Goal: Task Accomplishment & Management: Manage account settings

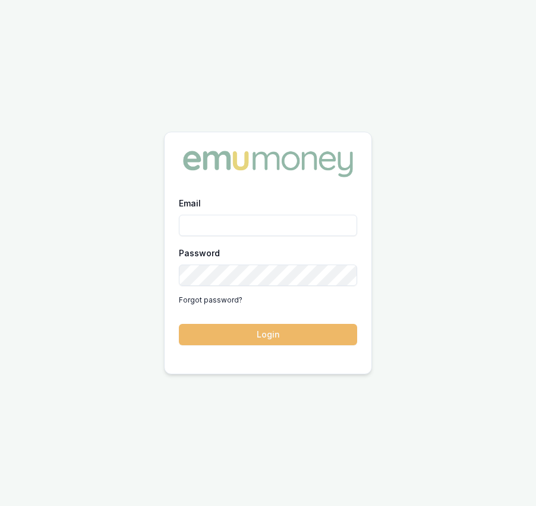
type input "eujin.ooi@emumoney.com.au"
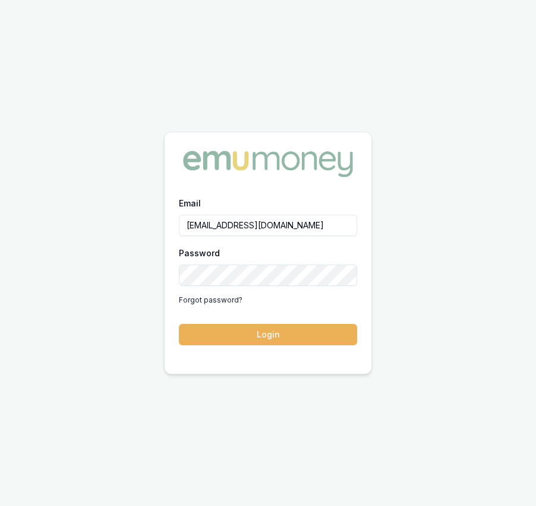
click at [247, 341] on button "Login" at bounding box center [268, 334] width 178 height 21
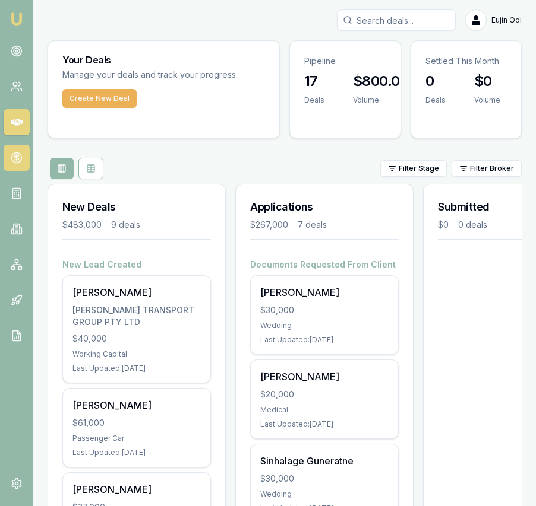
click at [18, 156] on icon at bounding box center [17, 158] width 12 height 12
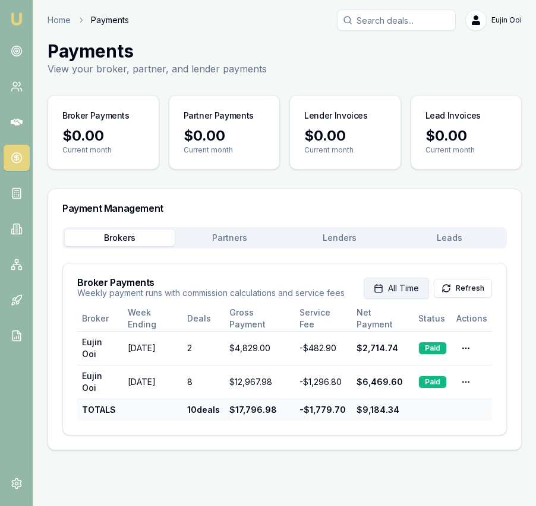
click at [411, 292] on span "All Time" at bounding box center [403, 289] width 31 height 12
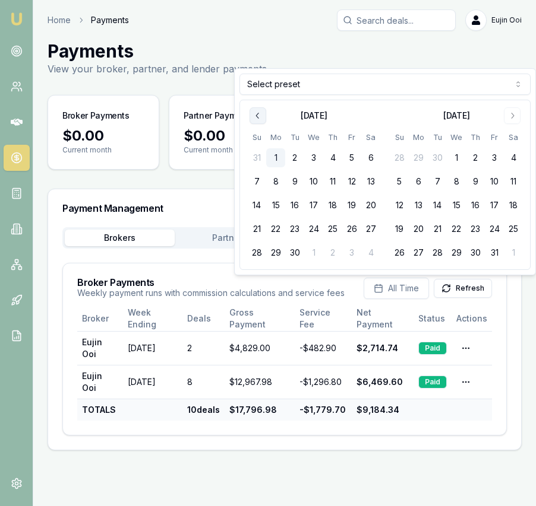
click at [253, 120] on icon "Go to previous month" at bounding box center [258, 116] width 10 height 10
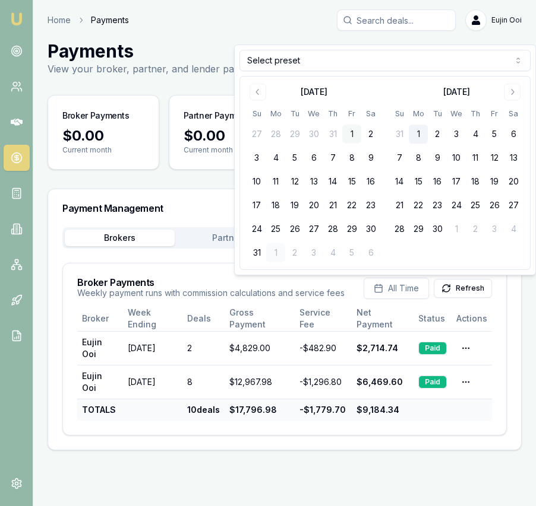
click at [354, 135] on button "1" at bounding box center [351, 134] width 19 height 19
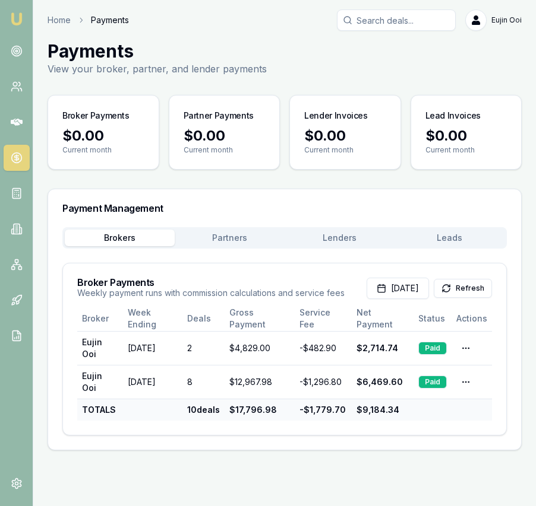
click at [357, 233] on button "Lenders" at bounding box center [339, 238] width 110 height 17
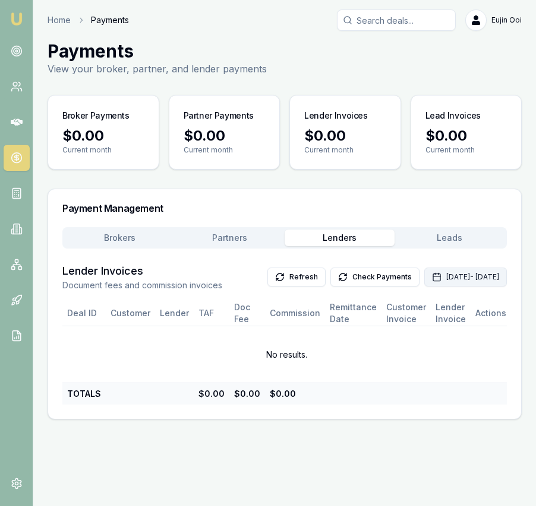
click at [424, 280] on button "Sep 01, 2025 - Sep 30, 2025" at bounding box center [465, 277] width 83 height 19
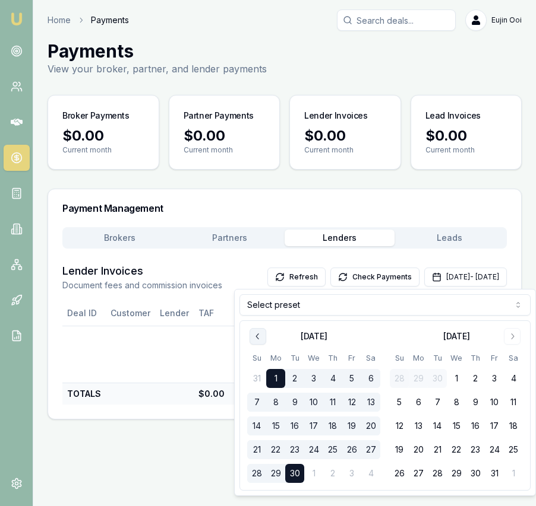
click at [257, 334] on icon "Go to previous month" at bounding box center [258, 337] width 10 height 10
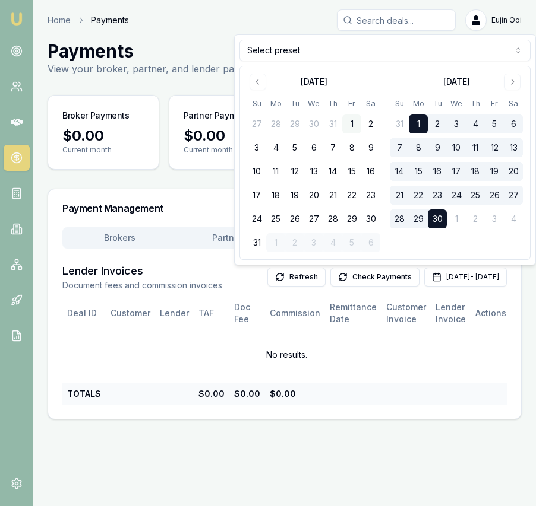
click at [349, 124] on button "1" at bounding box center [351, 124] width 19 height 19
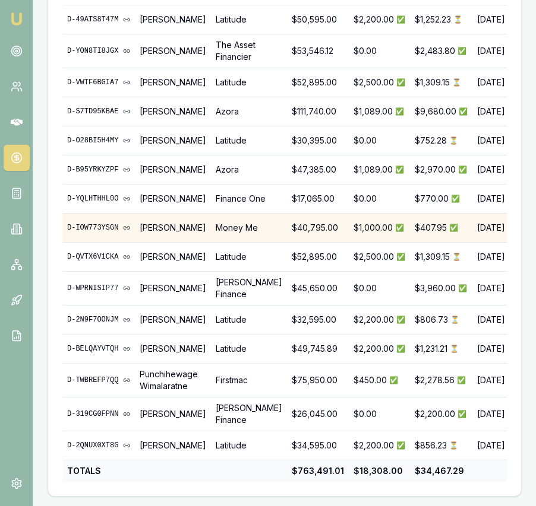
scroll to position [0, 1]
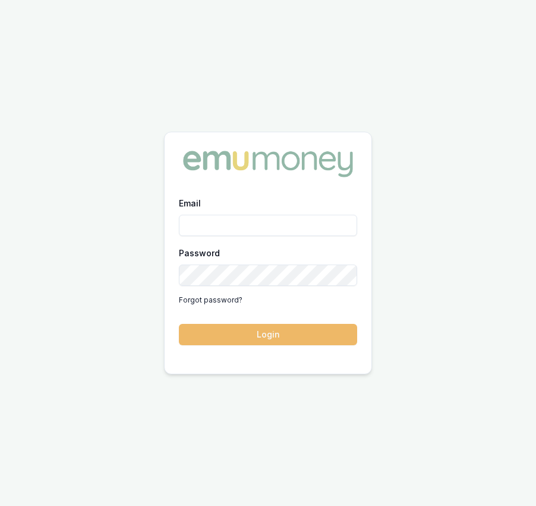
type input "eujin.ooi@emumoney.com.au"
click at [307, 338] on button "Login" at bounding box center [268, 334] width 178 height 21
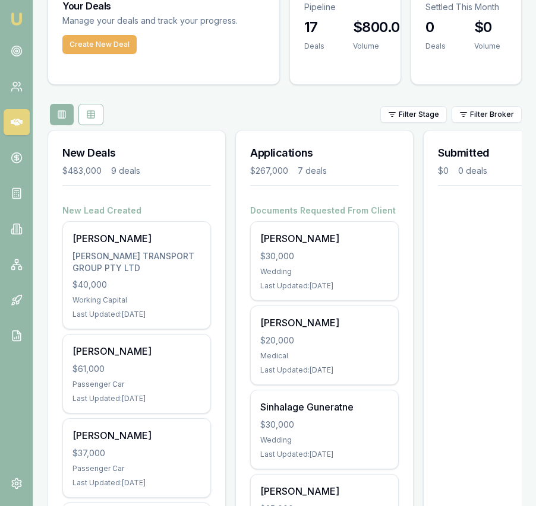
scroll to position [53, 0]
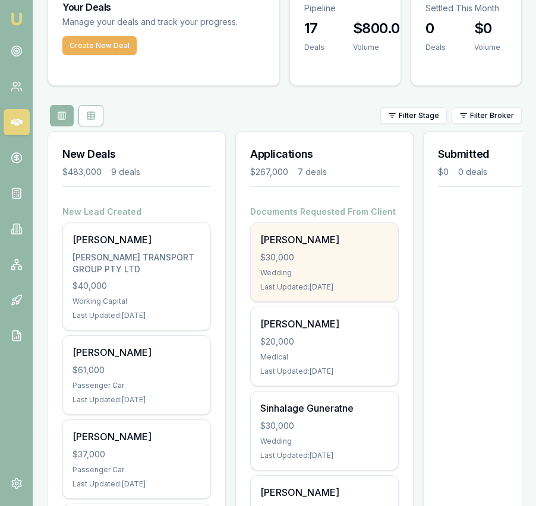
click at [322, 264] on div "BHUPINDER SINGH $30,000 Wedding Last Updated: 5 days ago" at bounding box center [324, 262] width 147 height 78
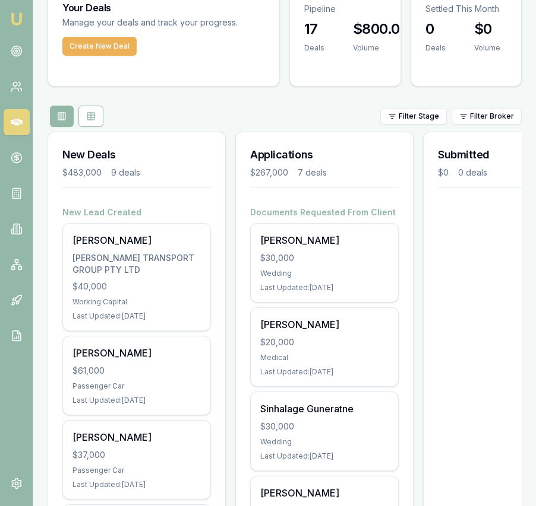
scroll to position [0, 0]
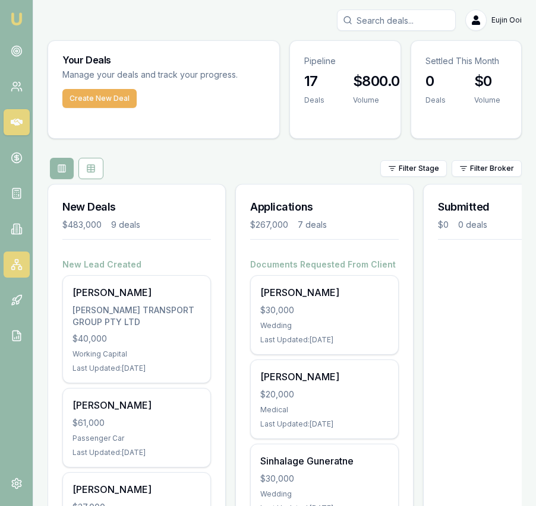
click at [19, 268] on icon at bounding box center [17, 265] width 12 height 12
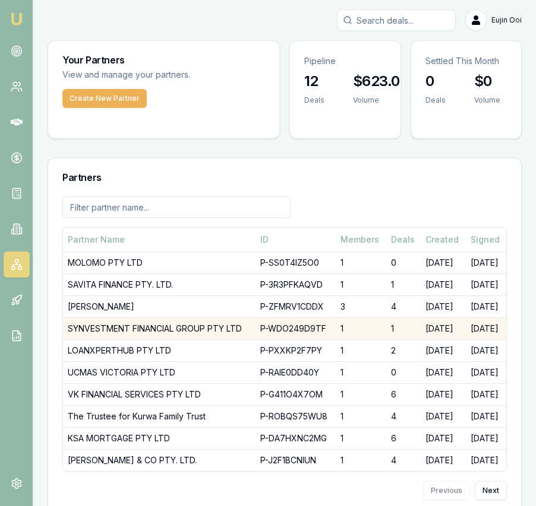
scroll to position [27, 0]
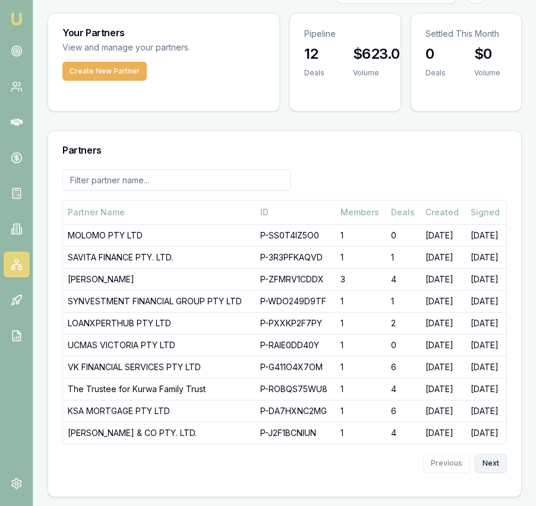
click at [482, 462] on button "Next" at bounding box center [490, 463] width 32 height 19
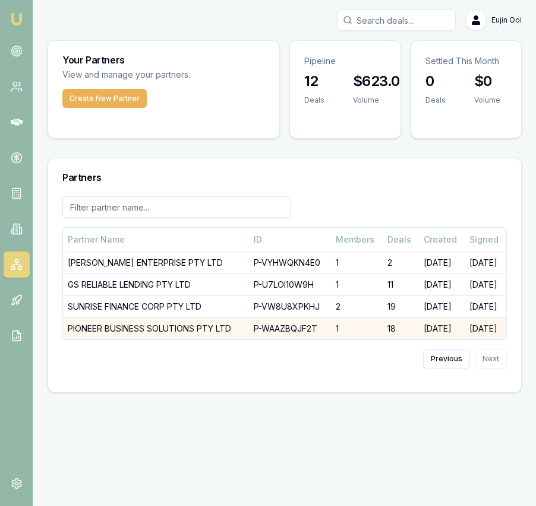
click at [197, 327] on td "PIONEER BUSINESS SOLUTIONS PTY LTD" at bounding box center [156, 329] width 186 height 22
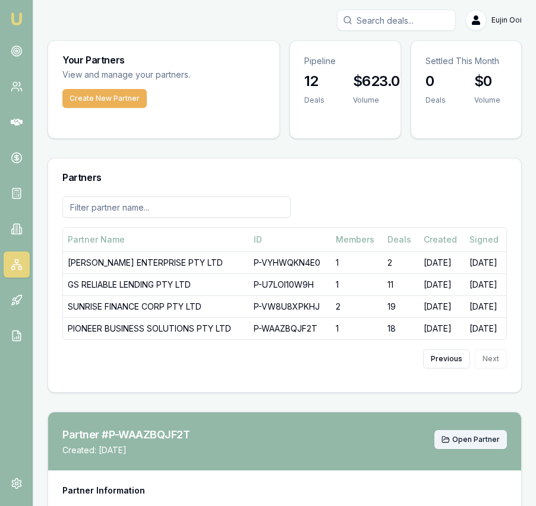
click at [485, 436] on span "Open Partner" at bounding box center [476, 440] width 48 height 10
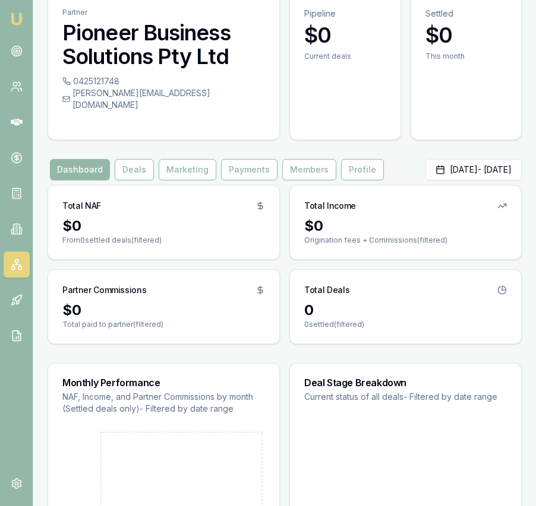
scroll to position [52, 0]
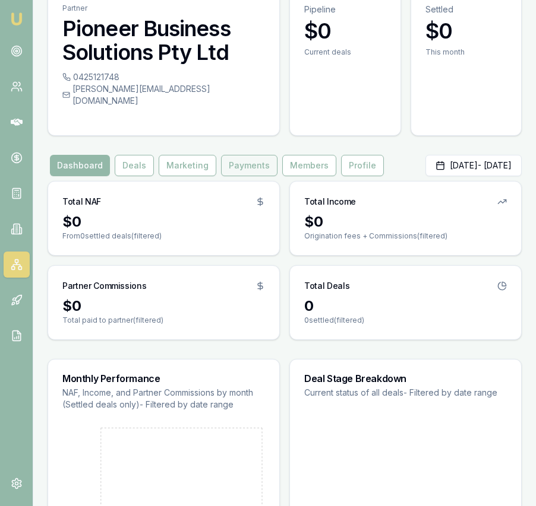
click at [248, 160] on button "Payments" at bounding box center [249, 165] width 56 height 21
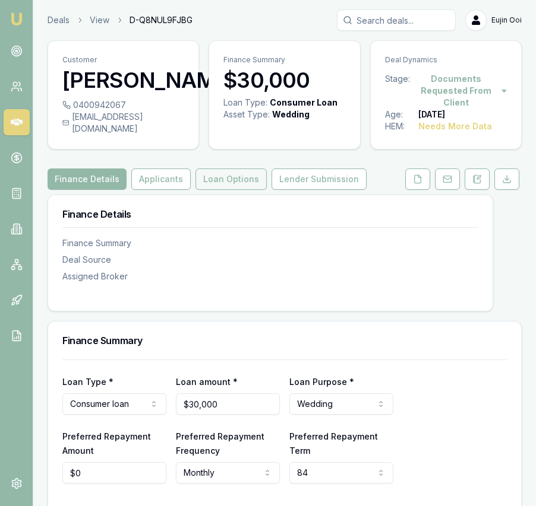
click at [236, 190] on button "Loan Options" at bounding box center [230, 179] width 71 height 21
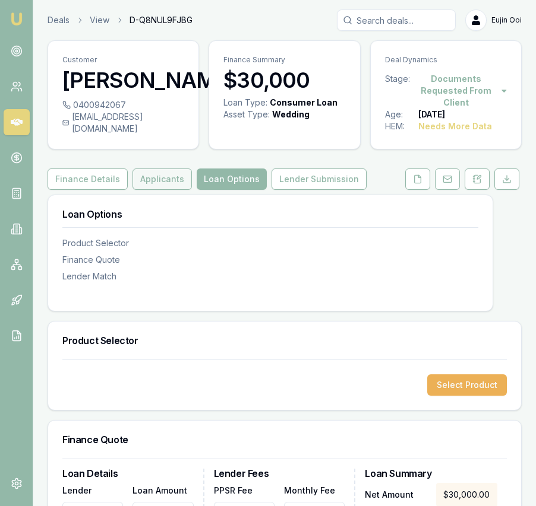
click at [175, 190] on button "Applicants" at bounding box center [161, 179] width 59 height 21
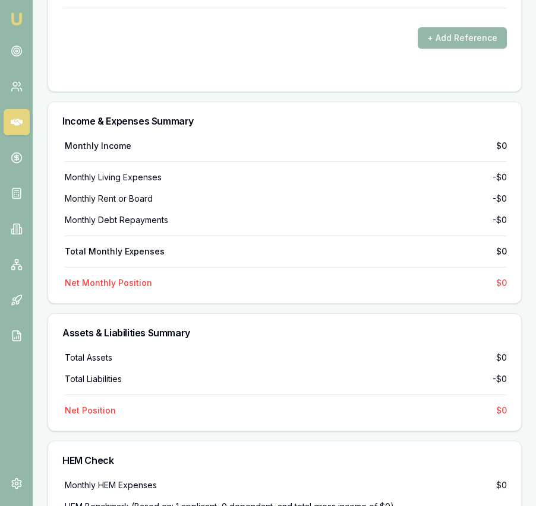
scroll to position [2571, 0]
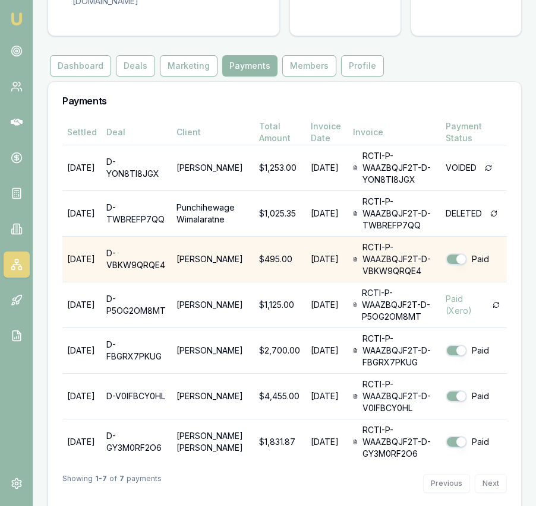
scroll to position [160, 0]
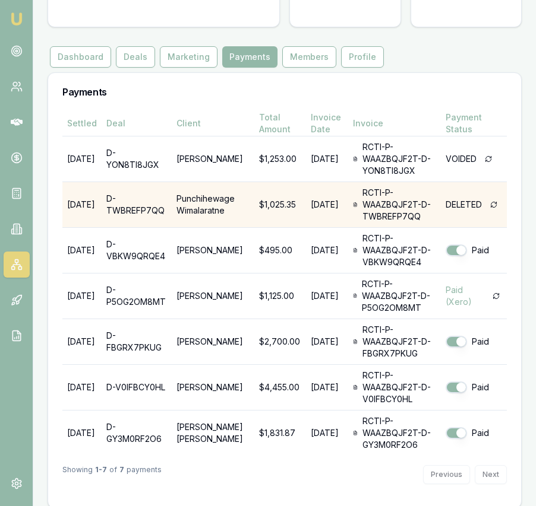
click at [318, 189] on td "07/08/25" at bounding box center [327, 205] width 42 height 46
click at [375, 201] on div "RCTI-P-WAAZBQJF2T-D-TWBREFP7QQ" at bounding box center [399, 205] width 74 height 36
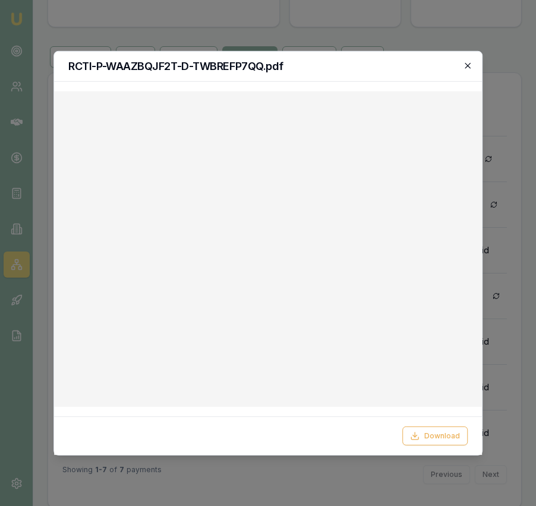
click at [466, 68] on icon "button" at bounding box center [468, 66] width 10 height 10
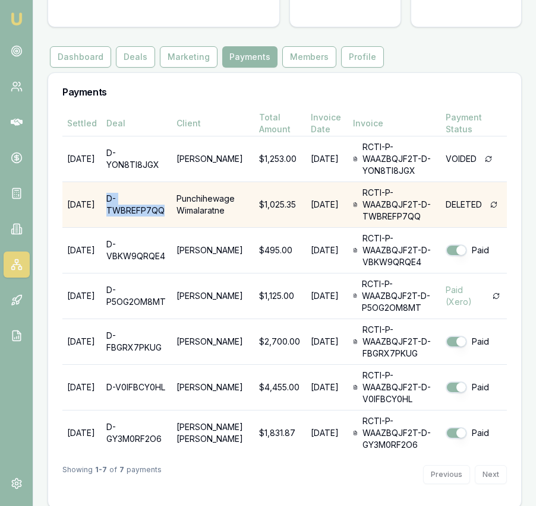
drag, startPoint x: 172, startPoint y: 199, endPoint x: 117, endPoint y: 188, distance: 55.8
click at [110, 187] on td "D-TWBREFP7QQ" at bounding box center [137, 205] width 70 height 46
copy td "D-TWBREFP7QQ"
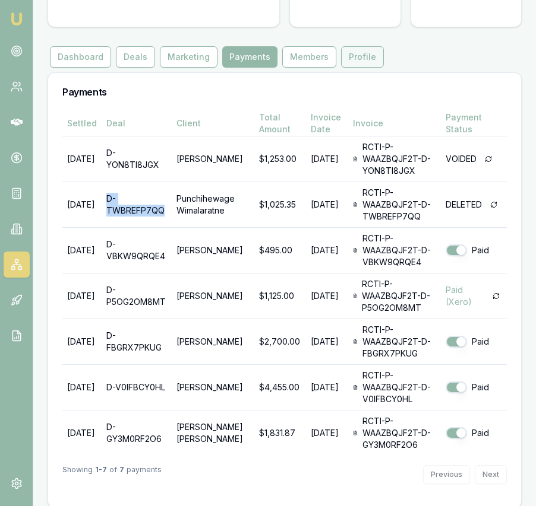
scroll to position [0, 0]
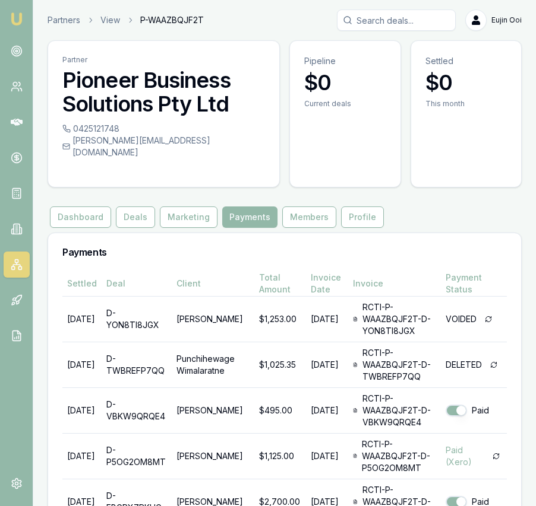
click at [379, 24] on input "Search deals" at bounding box center [396, 20] width 119 height 21
paste input "D-TWBREFP7QQ"
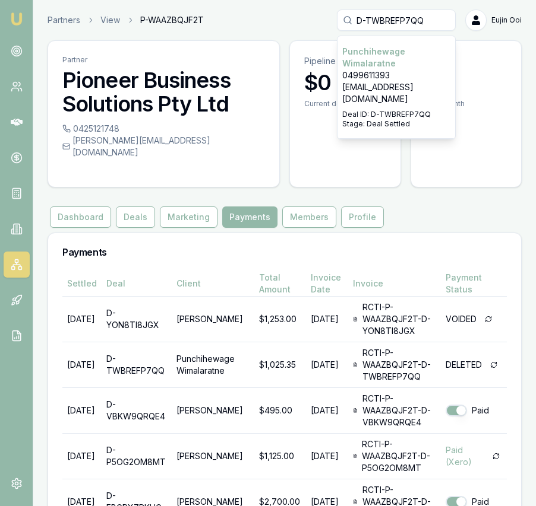
type input "D-TWBREFP7QQ"
click at [378, 80] on p "0499611393" at bounding box center [396, 75] width 108 height 12
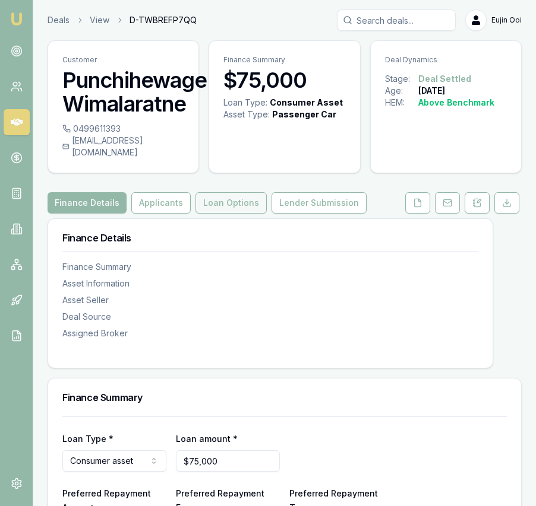
click at [229, 192] on button "Loan Options" at bounding box center [230, 202] width 71 height 21
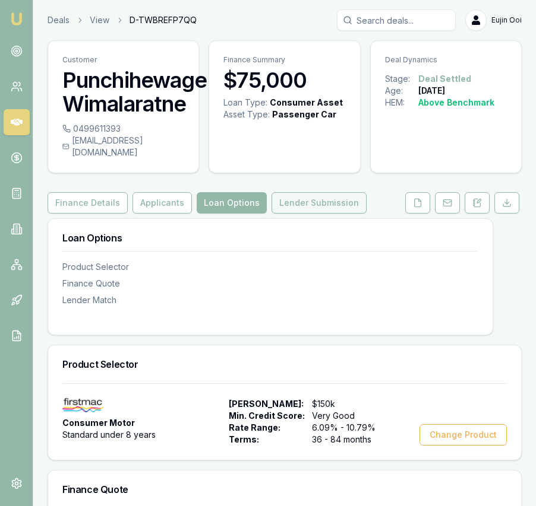
click at [288, 192] on button "Lender Submission" at bounding box center [318, 202] width 95 height 21
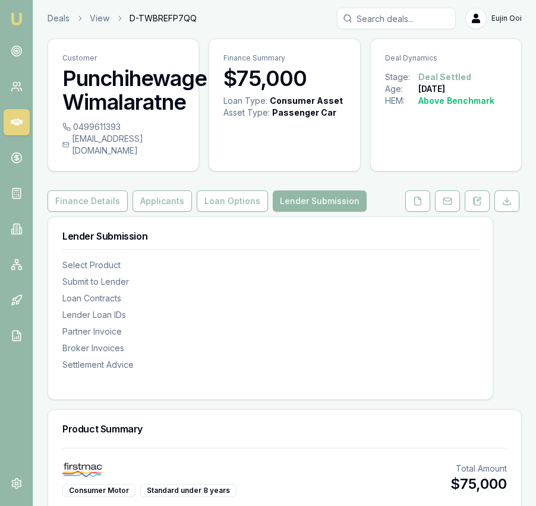
scroll to position [4, 0]
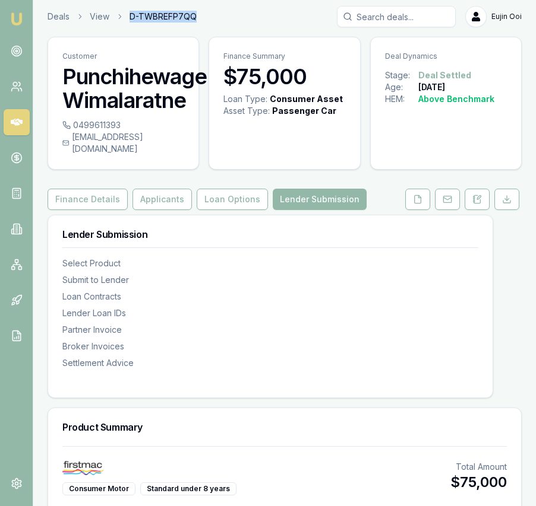
drag, startPoint x: 198, startPoint y: 20, endPoint x: 126, endPoint y: 21, distance: 71.9
click at [126, 21] on div "Deals View D-TWBREFP7QQ Eujin Ooi" at bounding box center [285, 16] width 474 height 21
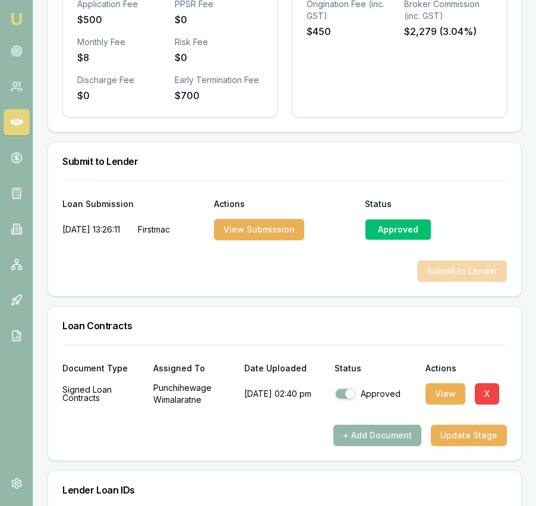
scroll to position [0, 0]
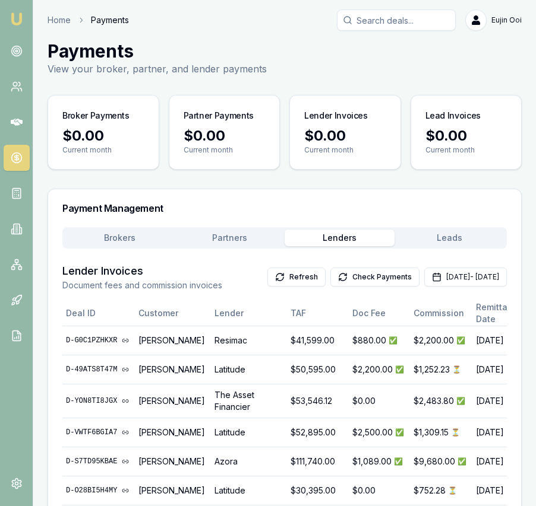
click at [15, 20] on img at bounding box center [17, 19] width 14 height 14
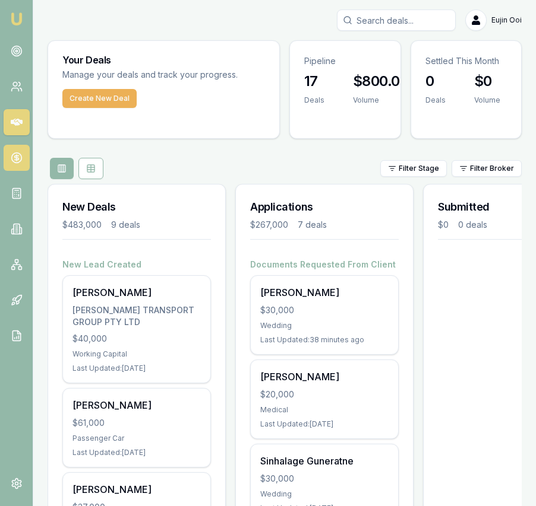
click at [11, 147] on link at bounding box center [17, 158] width 26 height 26
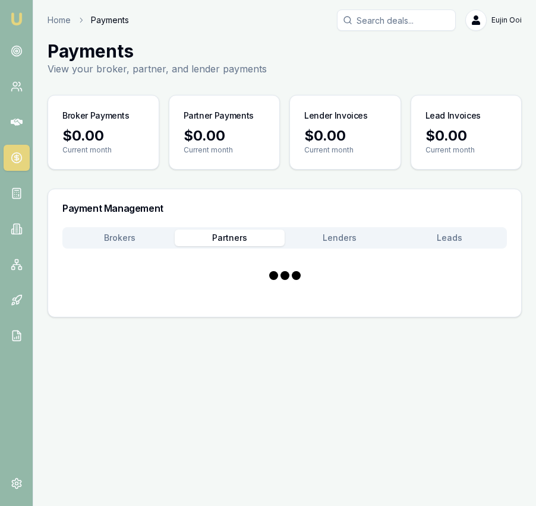
click at [242, 244] on button "Partners" at bounding box center [230, 238] width 110 height 17
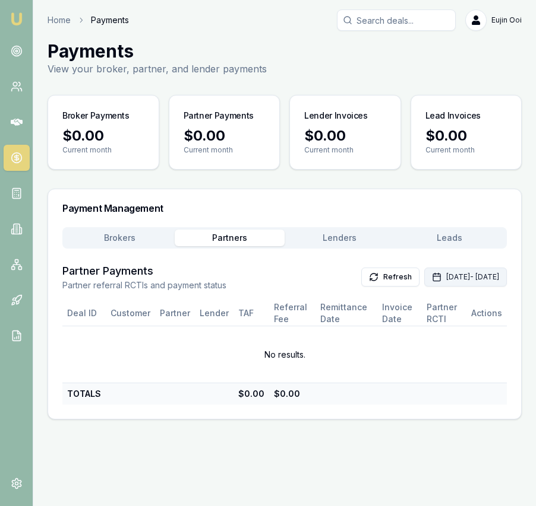
click at [432, 278] on icon "button" at bounding box center [437, 278] width 10 height 10
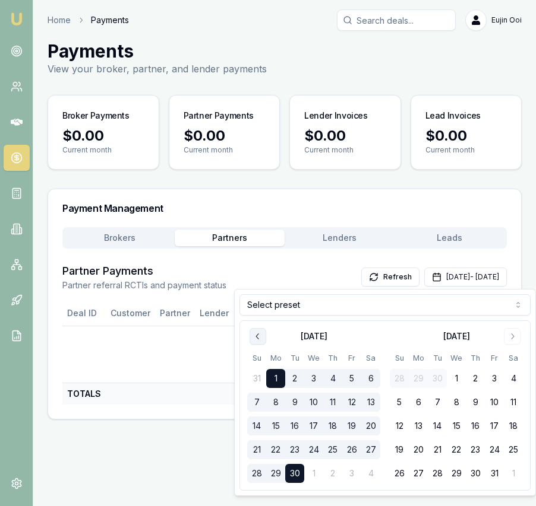
click at [260, 334] on icon "Go to previous month" at bounding box center [258, 337] width 10 height 10
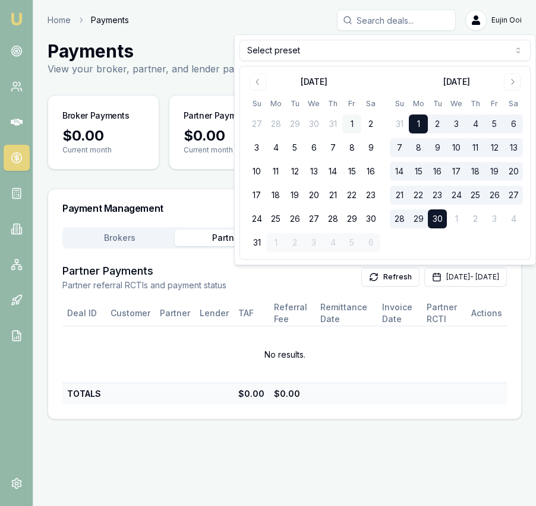
click at [352, 123] on button "1" at bounding box center [351, 124] width 19 height 19
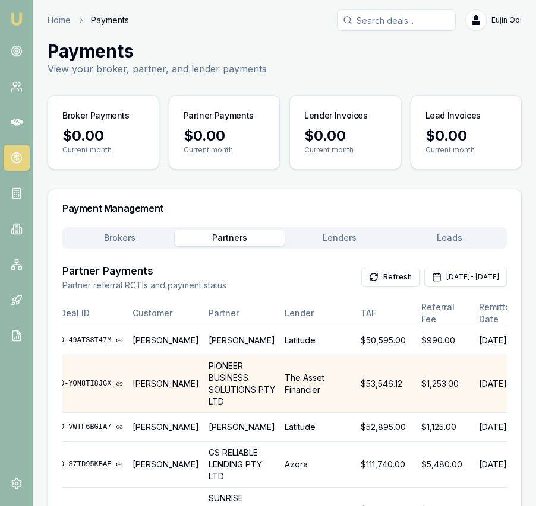
scroll to position [0, 2]
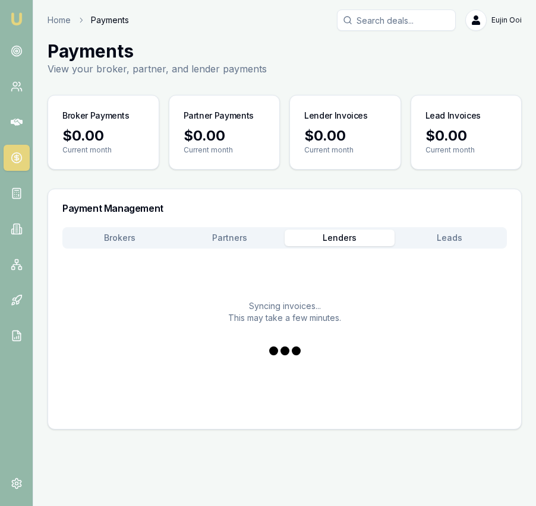
click at [371, 240] on button "Lenders" at bounding box center [339, 238] width 110 height 17
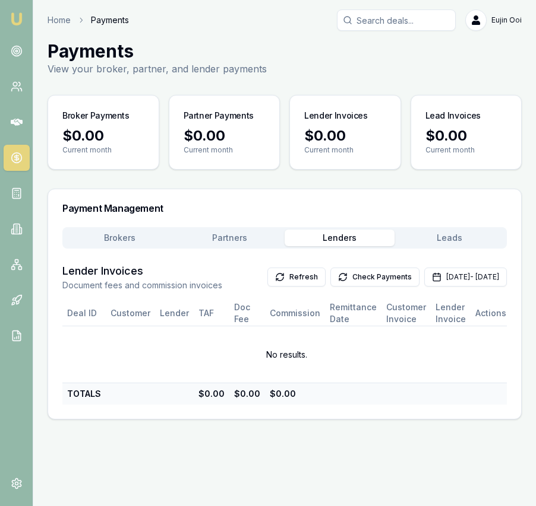
click at [132, 237] on button "Brokers" at bounding box center [120, 238] width 110 height 17
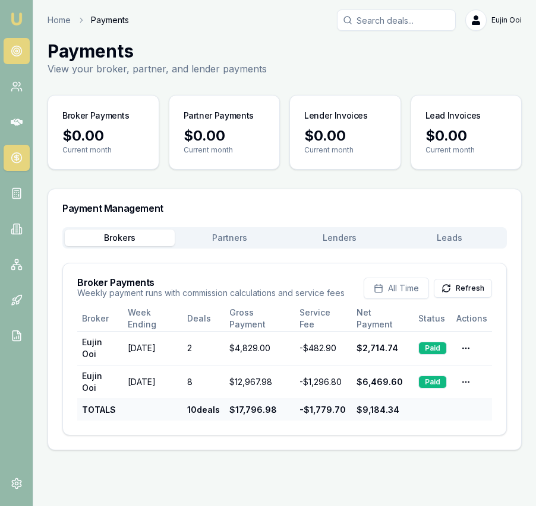
click at [18, 50] on icon at bounding box center [17, 51] width 12 height 12
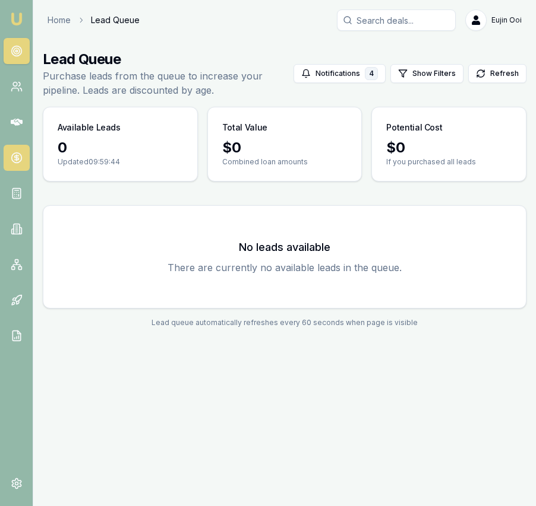
click at [15, 161] on icon at bounding box center [17, 158] width 12 height 12
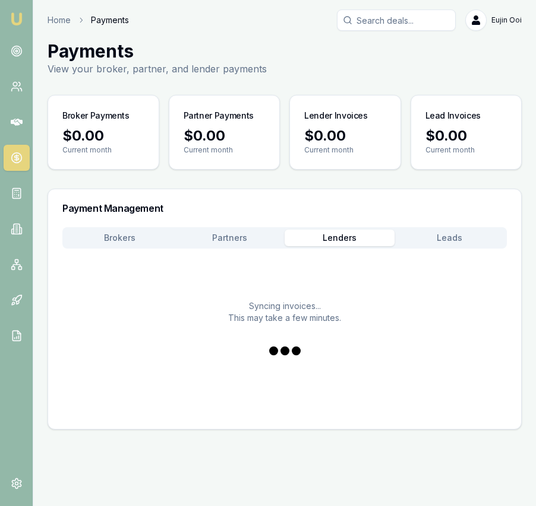
click at [357, 240] on button "Lenders" at bounding box center [339, 238] width 110 height 17
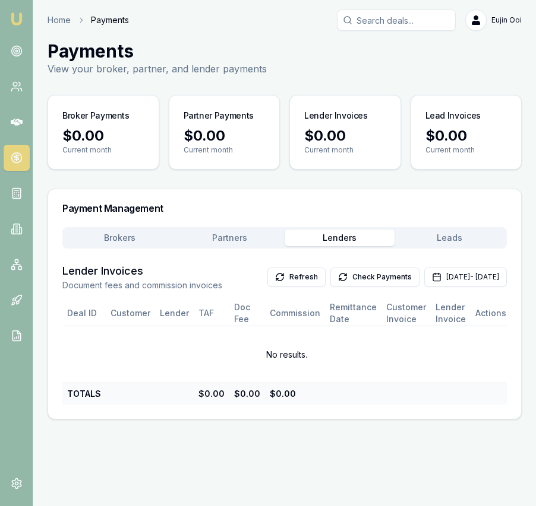
drag, startPoint x: 463, startPoint y: 251, endPoint x: 451, endPoint y: 242, distance: 15.0
click at [463, 251] on div "Brokers Partners Lenders Leads Lender Invoices Document fees and commission inv…" at bounding box center [284, 316] width 444 height 178
click at [448, 240] on button "Leads" at bounding box center [449, 238] width 110 height 17
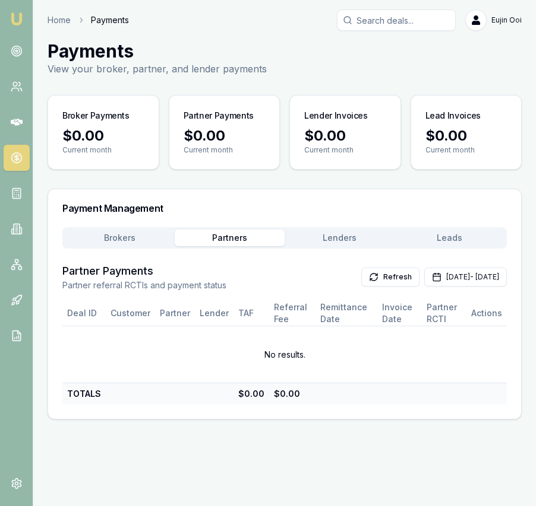
click at [242, 239] on button "Partners" at bounding box center [230, 238] width 110 height 17
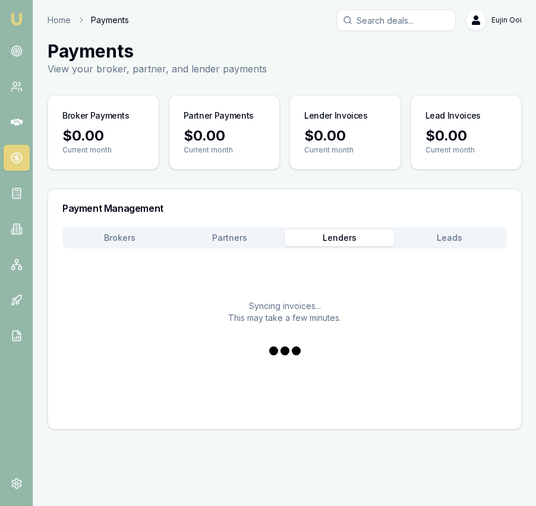
click at [360, 235] on button "Lenders" at bounding box center [339, 238] width 110 height 17
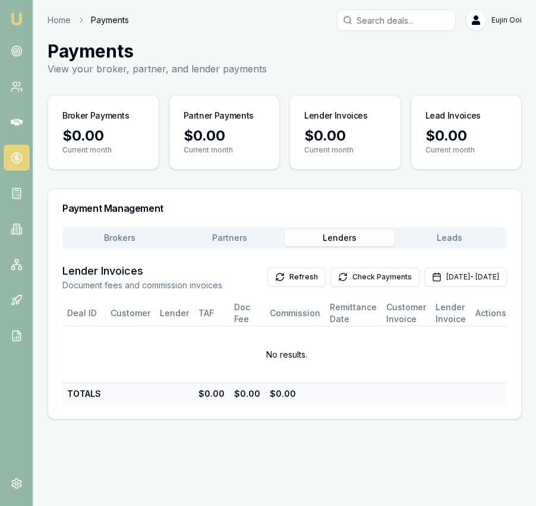
click at [333, 281] on button "Check Payments" at bounding box center [374, 277] width 89 height 19
